Goal: Information Seeking & Learning: Learn about a topic

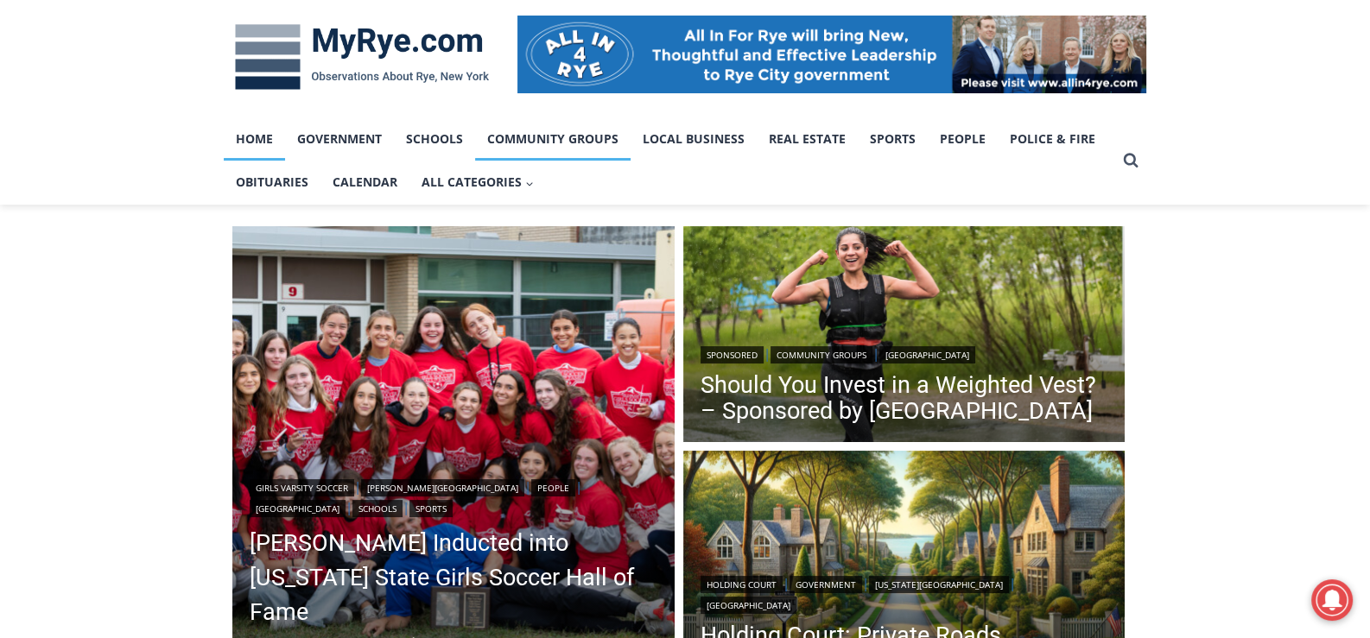
scroll to position [345, 0]
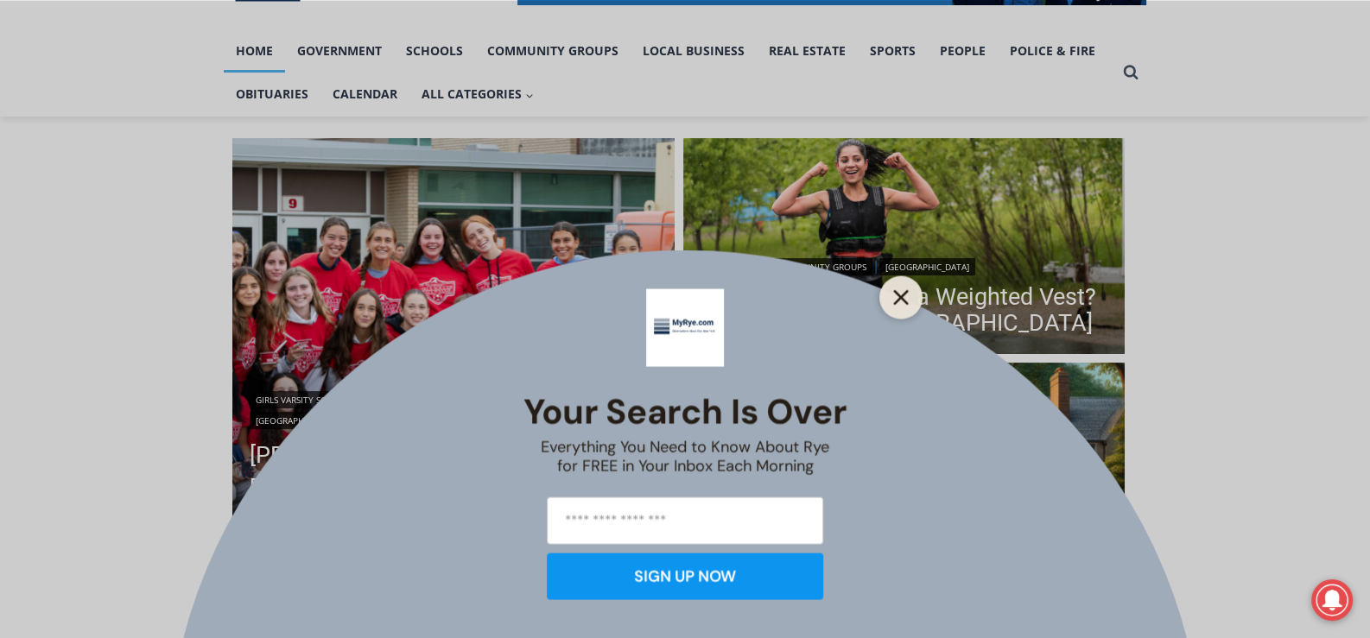
click at [894, 297] on icon "Close" at bounding box center [901, 297] width 16 height 16
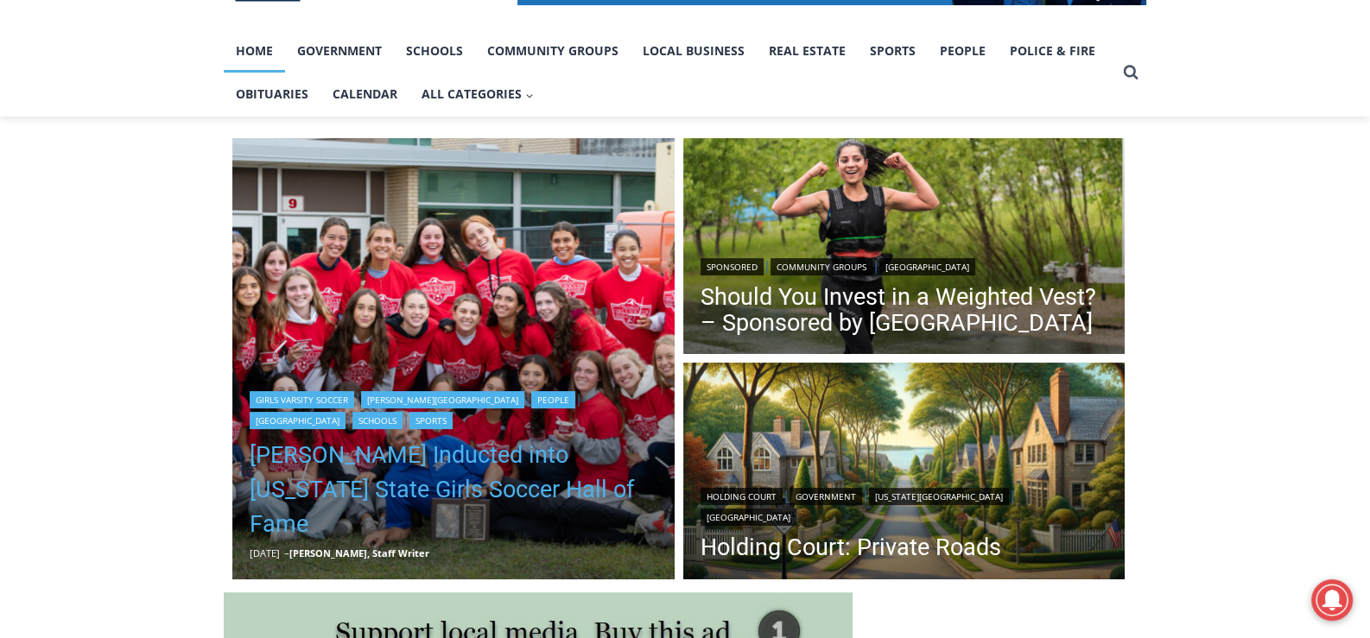
click at [442, 512] on link "Rich Savage Inducted into New York State Girls Soccer Hall of Fame" at bounding box center [454, 490] width 408 height 104
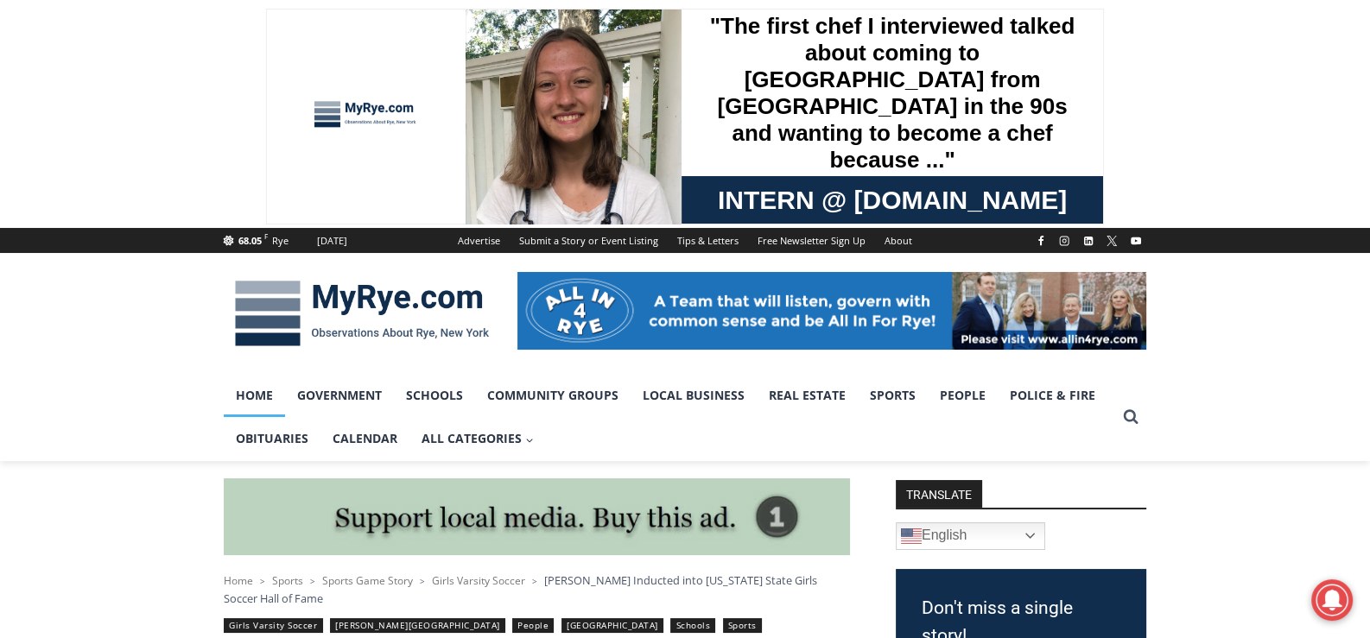
click at [259, 397] on link "Home" at bounding box center [254, 395] width 61 height 43
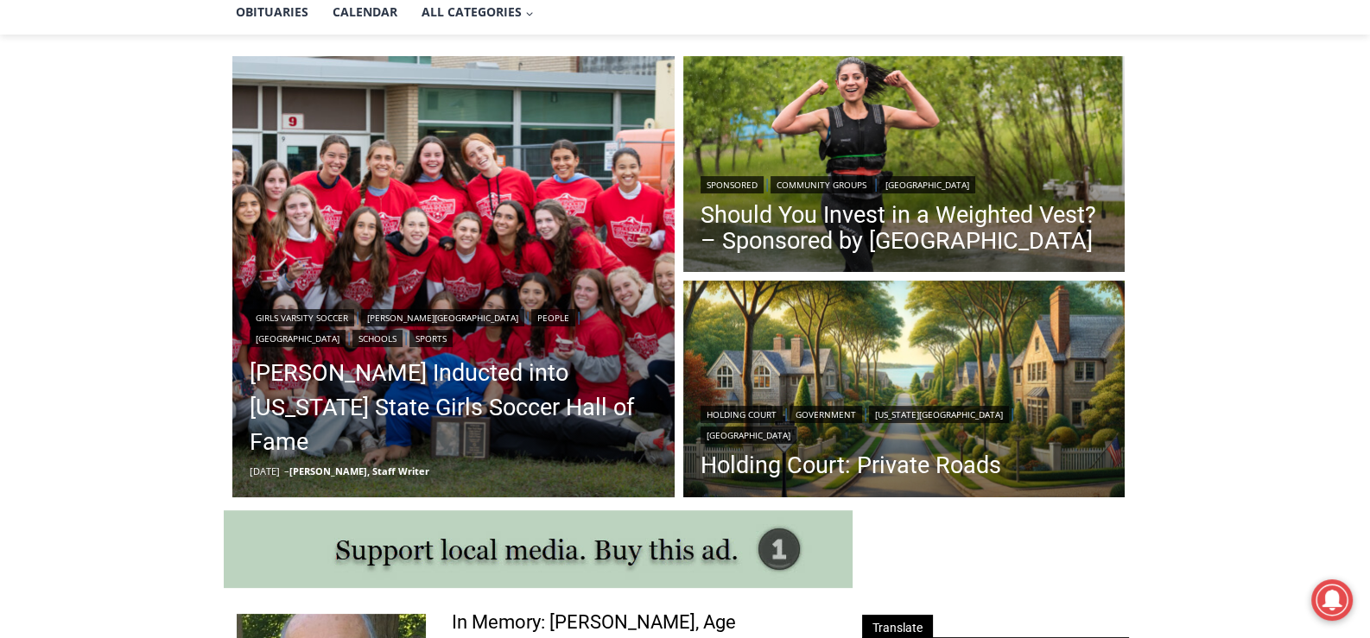
scroll to position [431, 0]
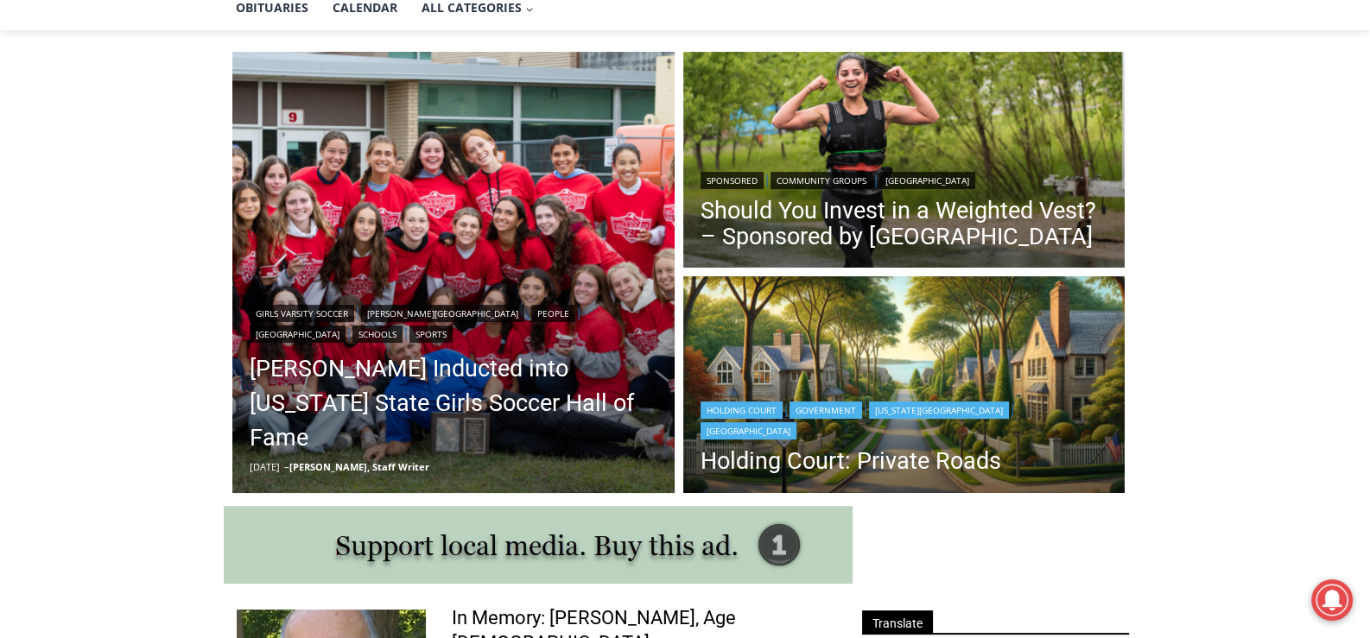
click at [886, 373] on img "Read More Holding Court: Private Roads" at bounding box center [904, 386] width 442 height 221
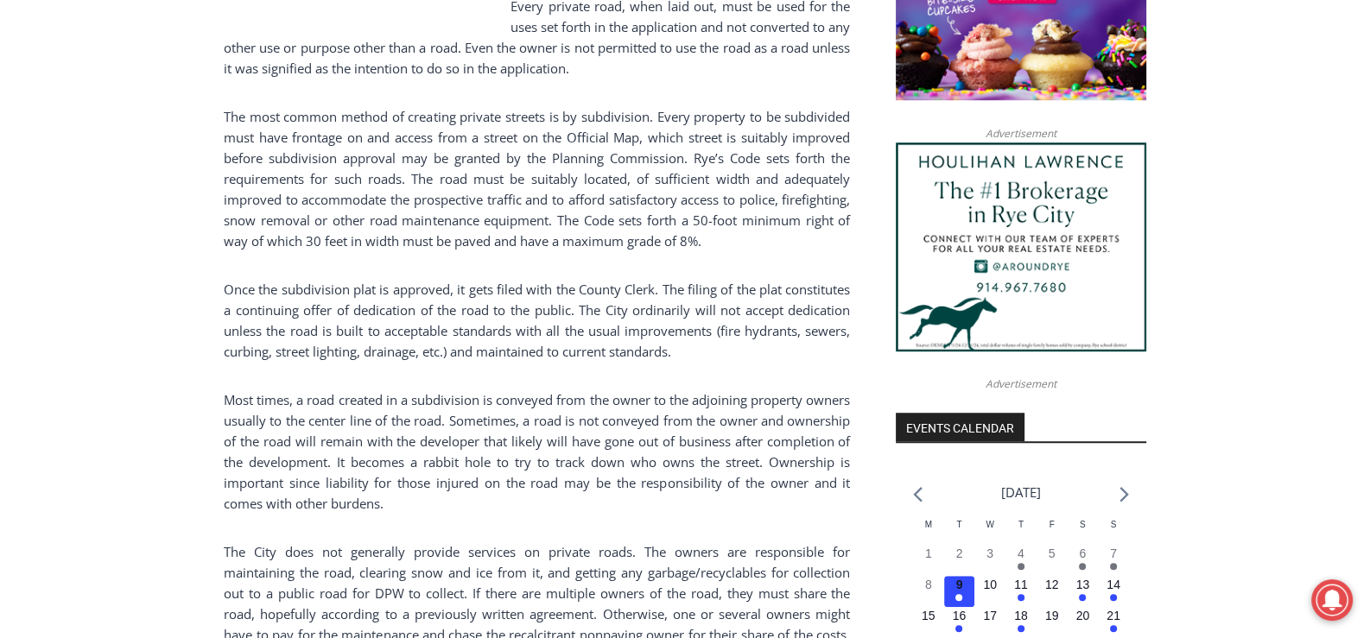
scroll to position [1692, 0]
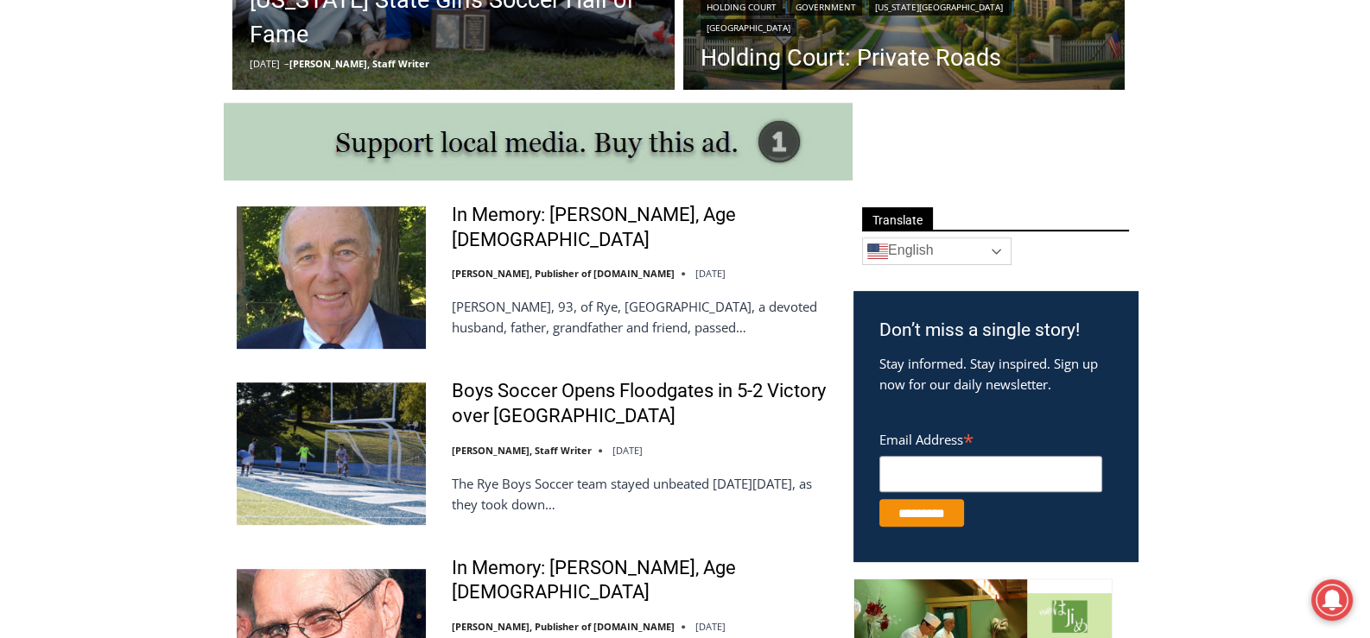
scroll to position [937, 0]
